Goal: Check status

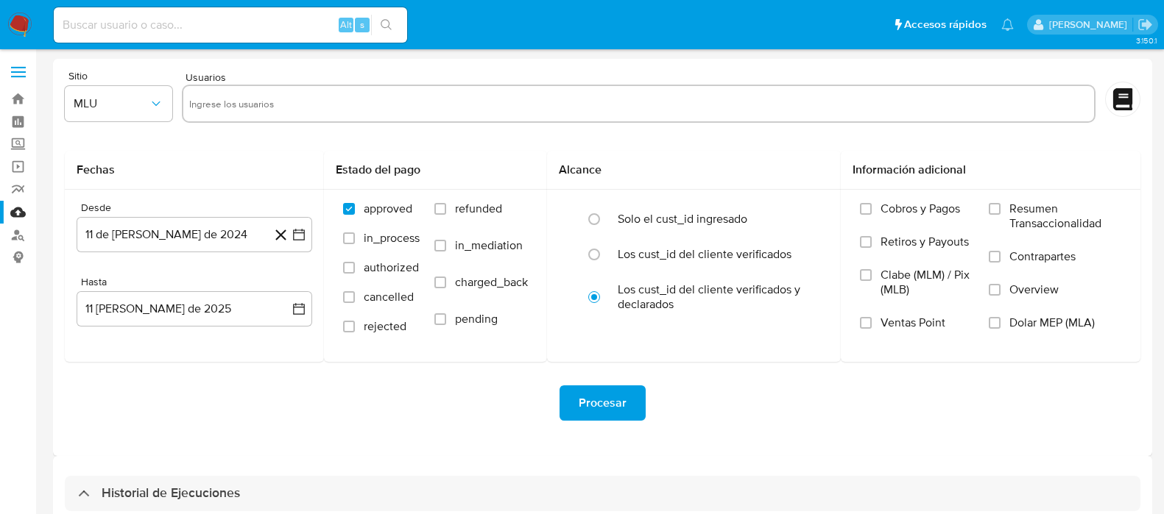
select select "10"
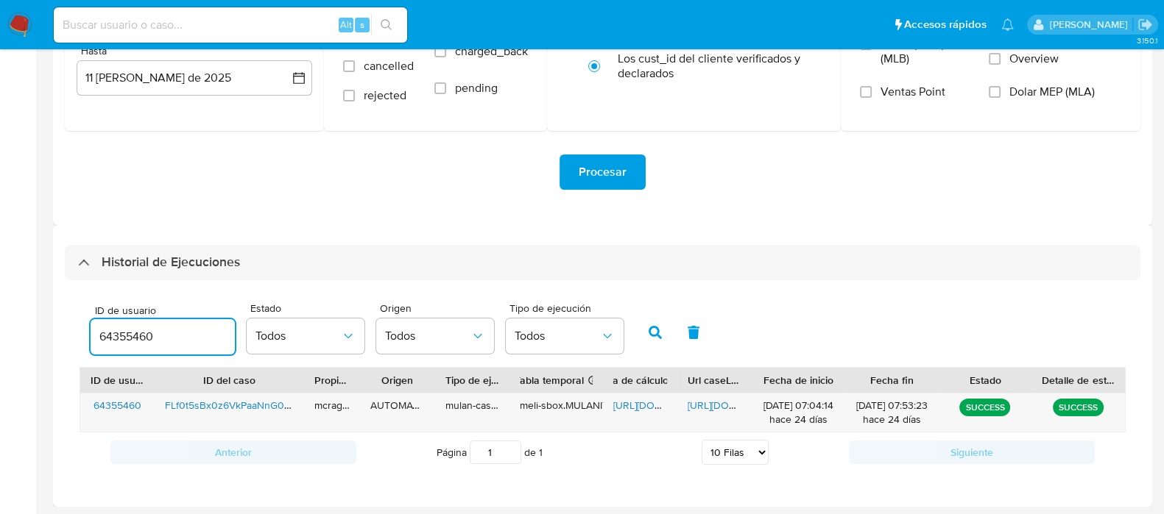
click at [15, 32] on img at bounding box center [19, 25] width 25 height 25
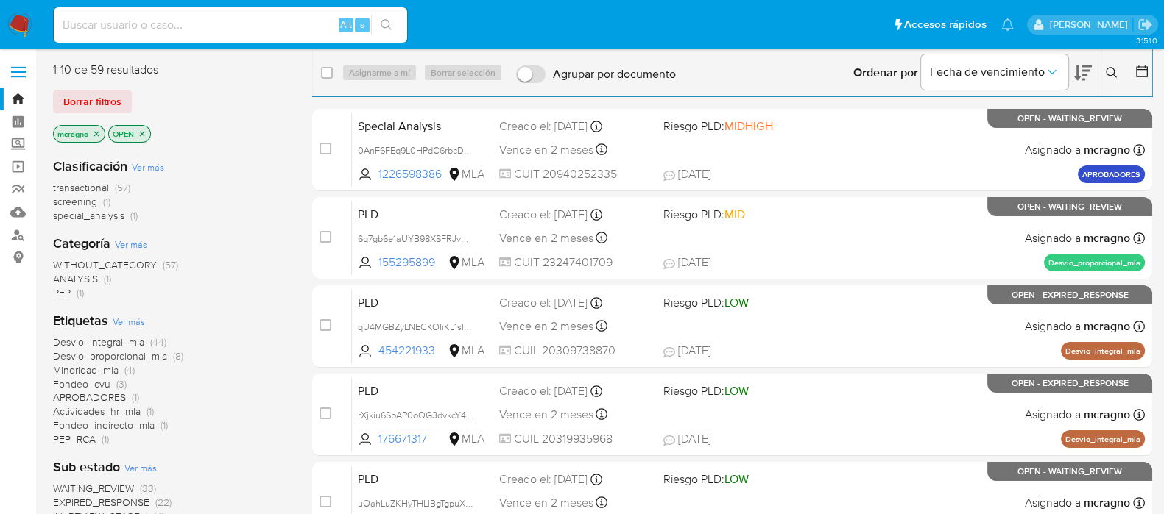
click at [141, 130] on icon "close-filter" at bounding box center [142, 134] width 9 height 9
